Goal: Task Accomplishment & Management: Use online tool/utility

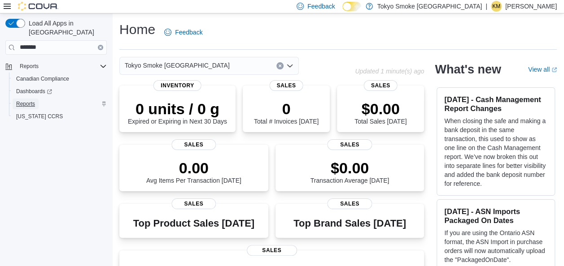
click at [29, 100] on span "Reports" at bounding box center [25, 103] width 19 height 7
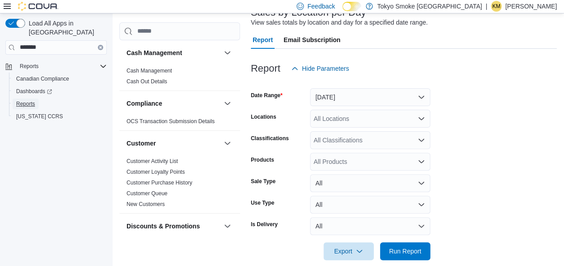
scroll to position [71, 0]
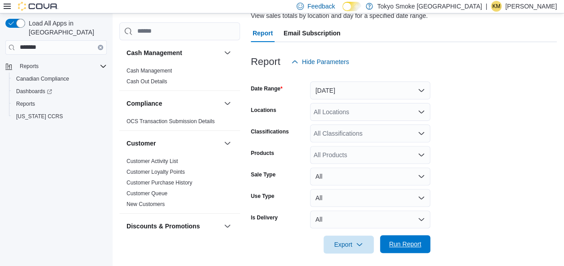
click at [408, 248] on span "Run Report" at bounding box center [405, 244] width 32 height 9
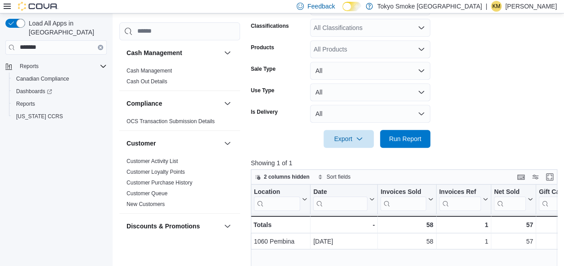
scroll to position [188, 0]
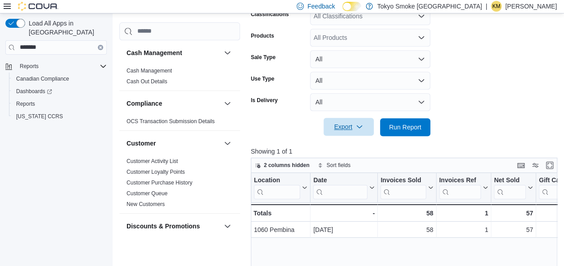
click at [352, 129] on span "Export" at bounding box center [348, 127] width 39 height 18
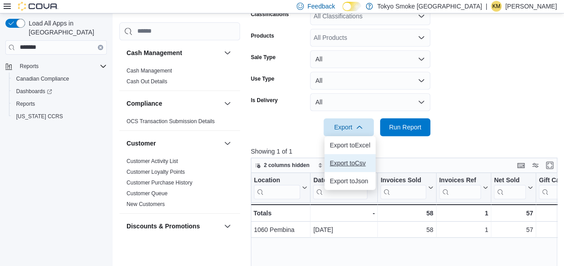
click at [357, 157] on button "Export to Csv" at bounding box center [349, 163] width 51 height 18
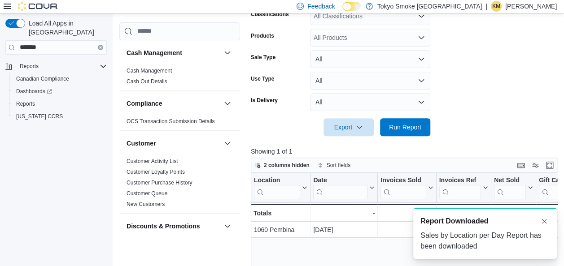
click at [551, 91] on form "Date Range [DATE] Locations All Locations Classifications All Classifications P…" at bounding box center [406, 44] width 310 height 183
click at [528, 6] on p "[PERSON_NAME]" at bounding box center [531, 6] width 52 height 11
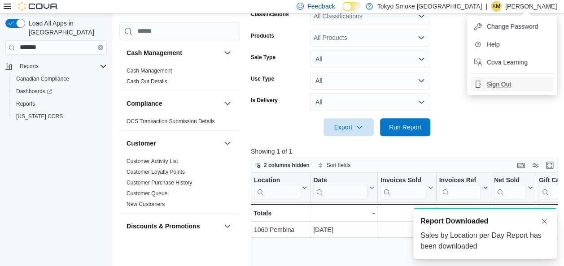
click at [500, 87] on span "Sign Out" at bounding box center [499, 84] width 24 height 9
